Goal: Task Accomplishment & Management: Use online tool/utility

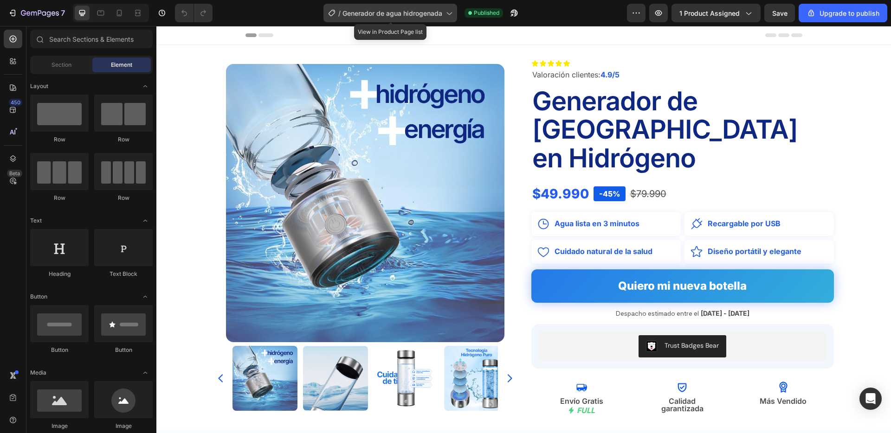
click at [416, 8] on span "Generador de agua hidrogenada" at bounding box center [392, 13] width 100 height 10
click at [420, 15] on span "Generador de agua hidrogenada" at bounding box center [392, 13] width 100 height 10
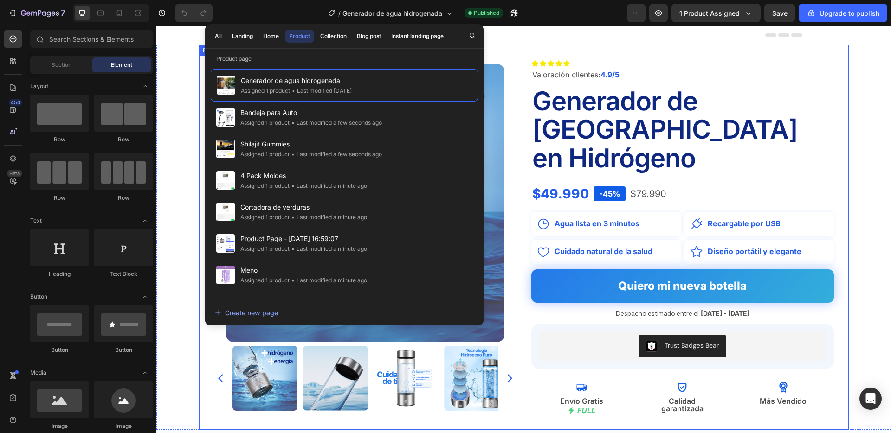
click at [649, 64] on div "Icon Icon Icon Icon Icon Icon List Valoración clientes: 4.9/5 Text Block Genera…" at bounding box center [682, 237] width 303 height 355
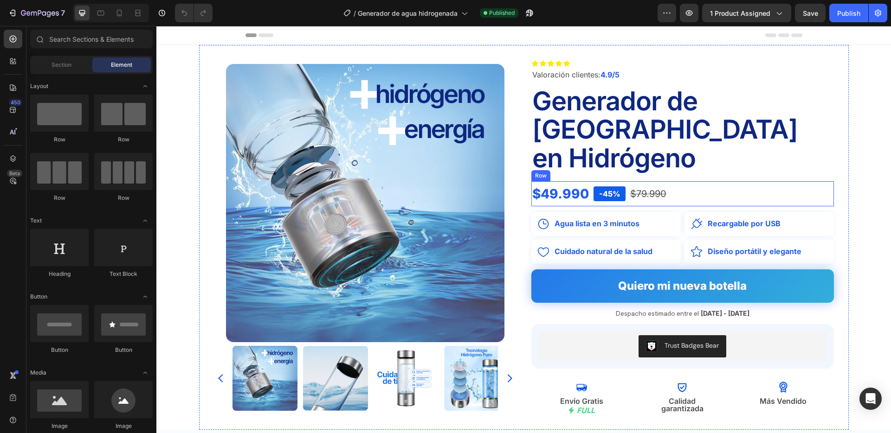
click at [709, 181] on div "$49.990 Product Price Product Price -45% Text Block $79.990 Compare Price Compa…" at bounding box center [682, 193] width 303 height 25
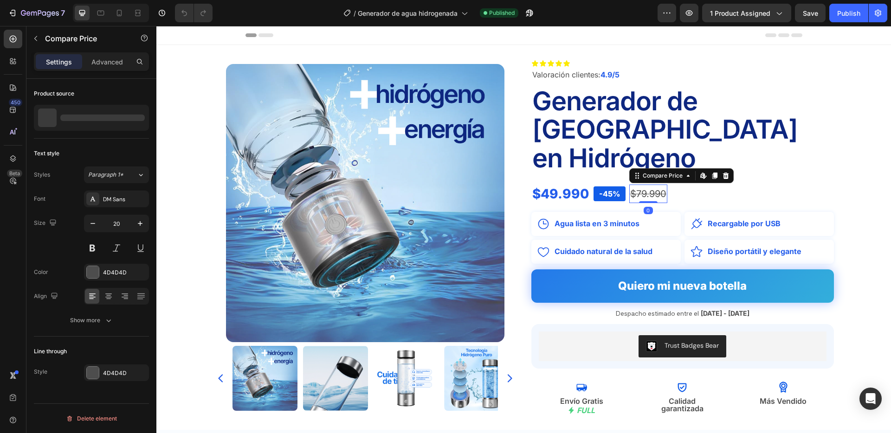
click at [659, 185] on div "$79.990" at bounding box center [648, 194] width 38 height 19
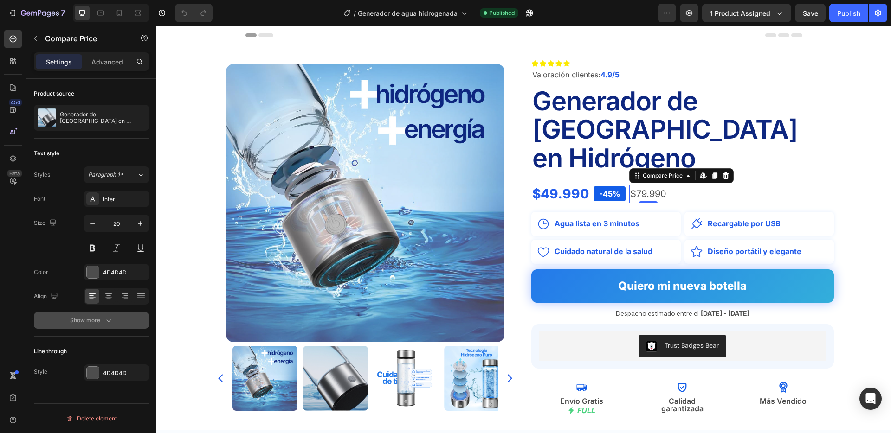
click at [107, 320] on icon "button" at bounding box center [108, 320] width 9 height 9
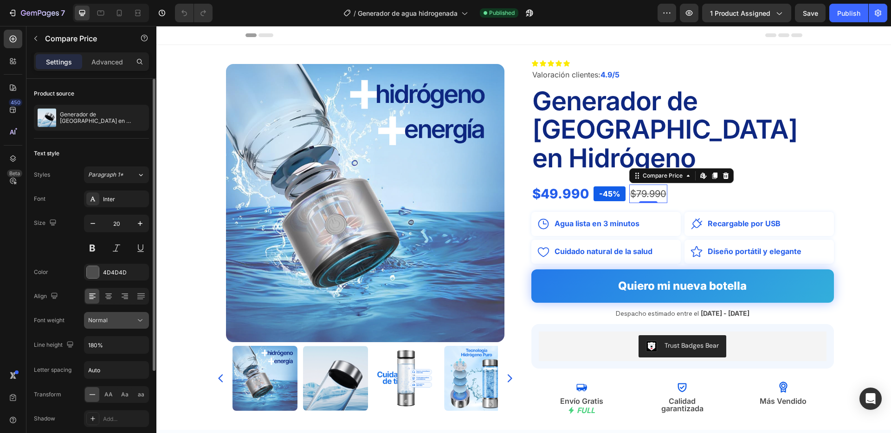
click at [123, 322] on div "Normal" at bounding box center [111, 321] width 47 height 8
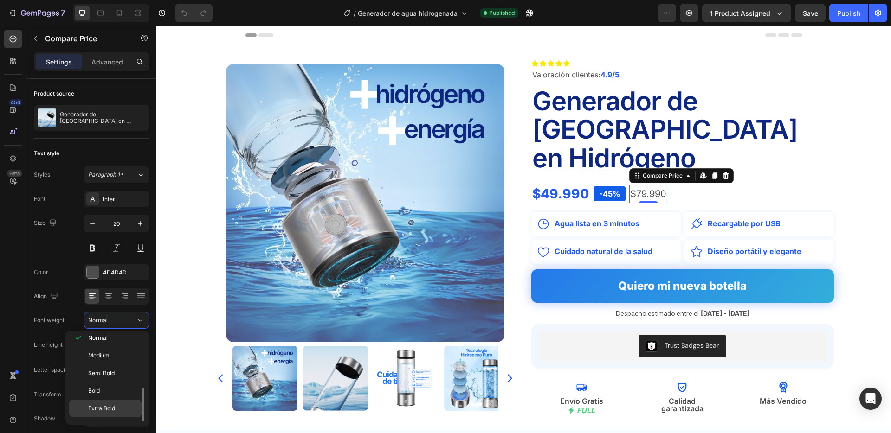
scroll to position [72, 0]
click at [119, 378] on p "Bold" at bounding box center [112, 377] width 49 height 8
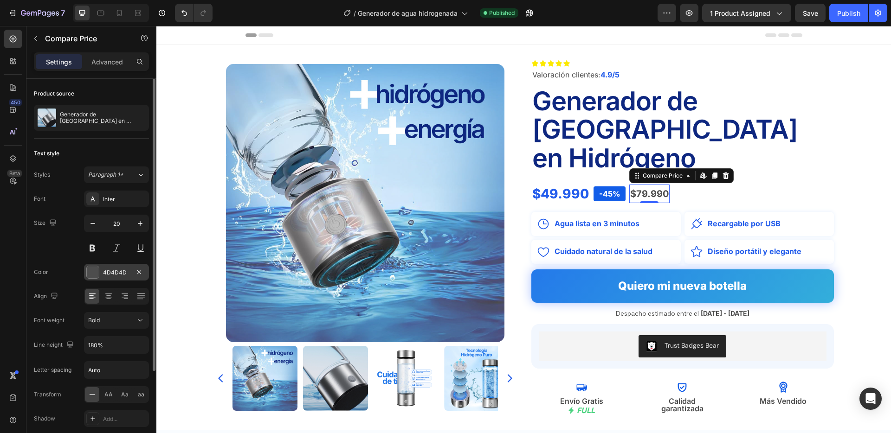
click at [123, 273] on div "4D4D4D" at bounding box center [116, 273] width 27 height 8
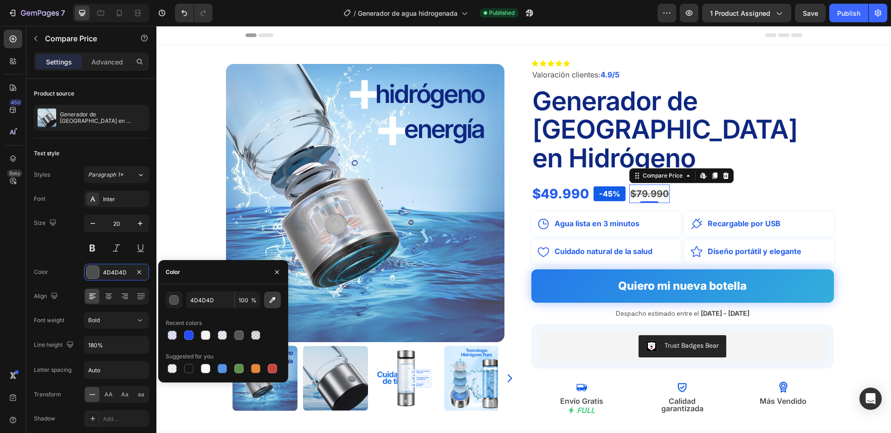
click at [275, 301] on icon "button" at bounding box center [272, 300] width 9 height 9
type input "0E2880"
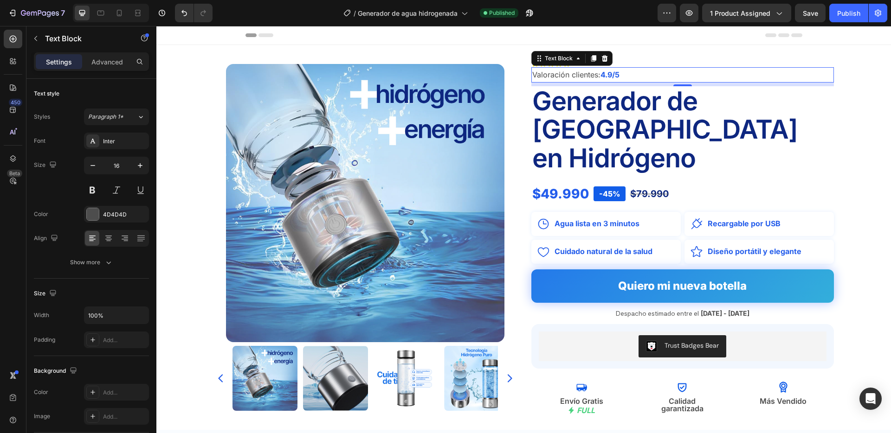
click at [687, 82] on p "Valoración clientes: 4.9/5" at bounding box center [682, 74] width 301 height 13
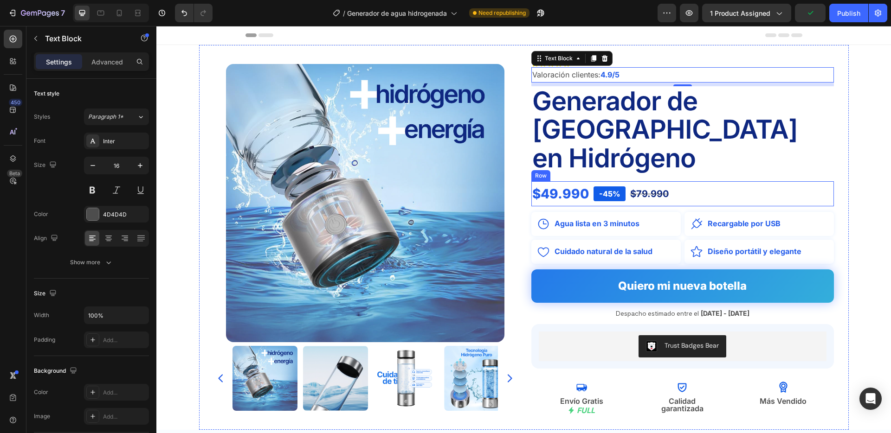
click at [671, 181] on div "$49.990 Product Price Product Price -45% Text Block $79.990 Compare Price Compa…" at bounding box center [682, 193] width 303 height 25
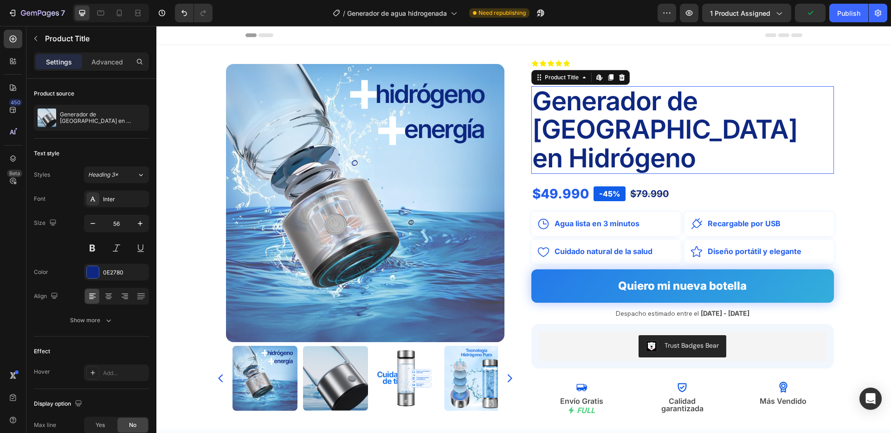
click at [652, 144] on h2 "Generador de [GEOGRAPHIC_DATA] en Hidrógeno" at bounding box center [682, 130] width 303 height 88
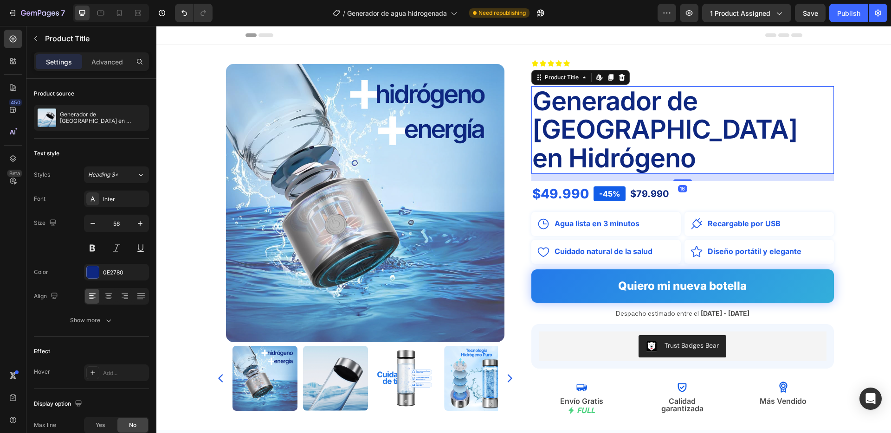
click at [682, 185] on div "16" at bounding box center [682, 188] width 9 height 7
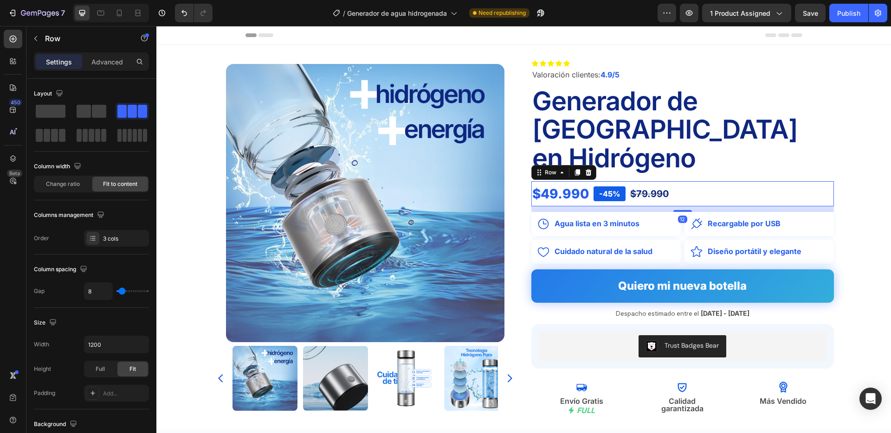
click at [713, 181] on div "$49.990 Product Price Product Price -45% Text Block $79.990 Compare Price Compa…" at bounding box center [682, 193] width 303 height 25
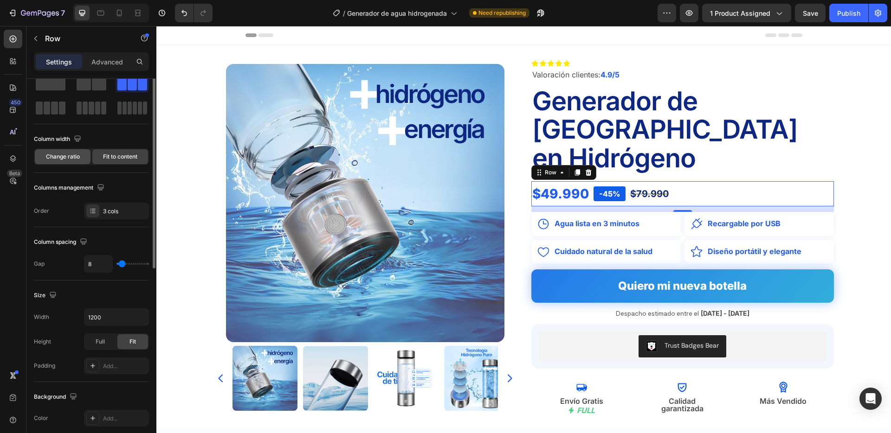
scroll to position [0, 0]
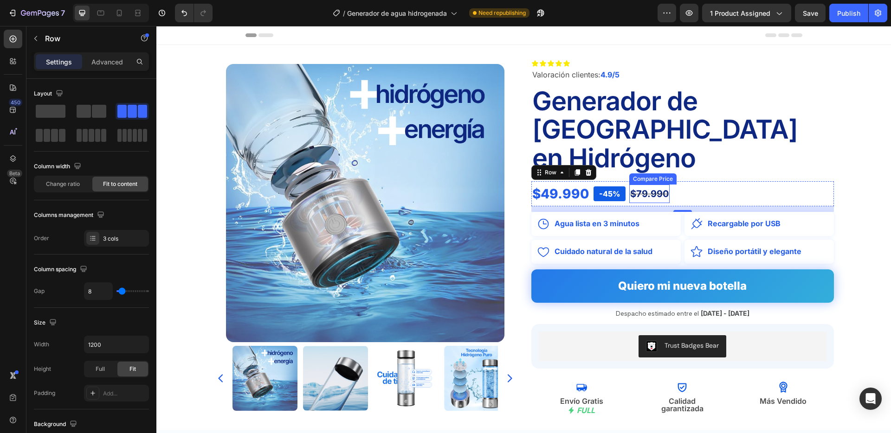
click at [644, 185] on div "$79.990" at bounding box center [649, 194] width 40 height 19
click at [628, 181] on div "$49.990 Product Price Product Price -45% Text Block $79.990 Compare Price Compa…" at bounding box center [682, 193] width 303 height 25
click at [646, 185] on div "$79.990" at bounding box center [649, 194] width 40 height 19
click at [687, 181] on div "$49.990 Product Price Product Price -45% Text Block $79.990 Compare Price Compa…" at bounding box center [682, 193] width 303 height 25
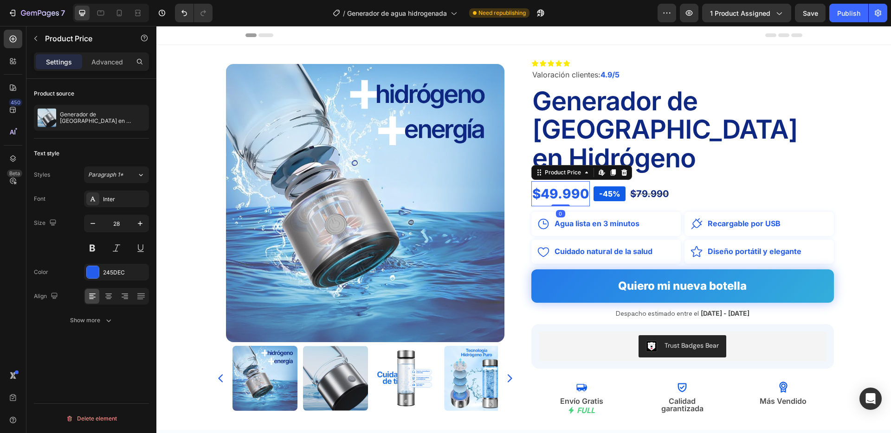
click at [581, 181] on div "$49.990" at bounding box center [560, 193] width 58 height 25
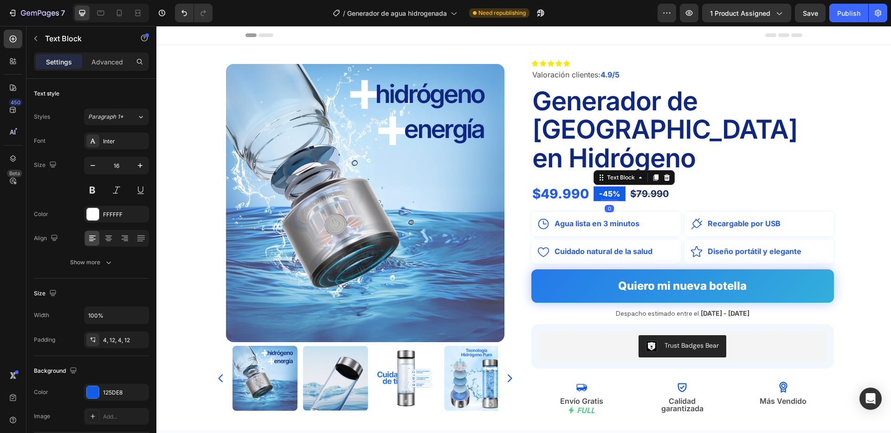
click at [603, 188] on p "-45%" at bounding box center [609, 193] width 21 height 11
click at [648, 185] on div "$79.990" at bounding box center [649, 194] width 40 height 19
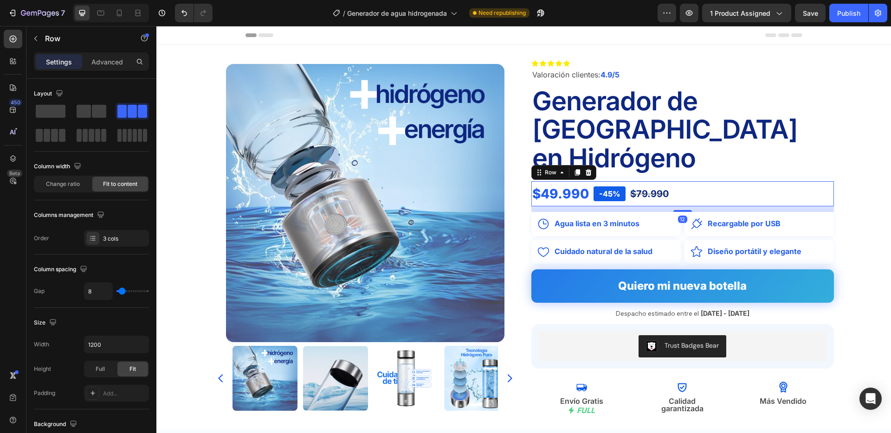
click at [721, 181] on div "$49.990 Product Price Product Price -45% Text Block $79.990 Compare Price Compa…" at bounding box center [682, 193] width 303 height 25
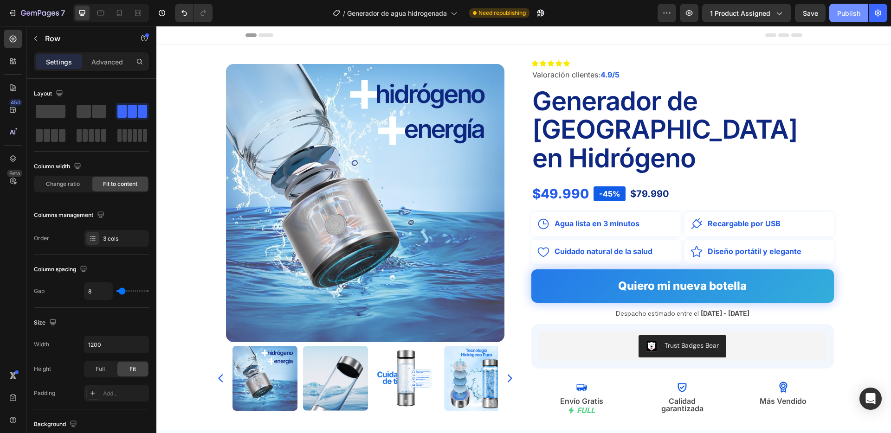
click at [847, 10] on div "Publish" at bounding box center [848, 13] width 23 height 10
